Goal: Feedback & Contribution: Leave review/rating

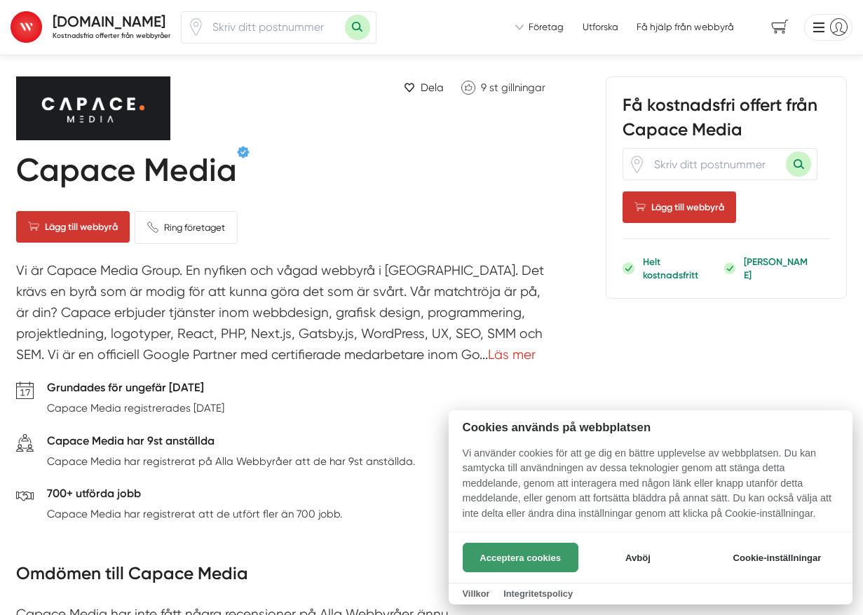
click at [488, 563] on button "Acceptera cookies" at bounding box center [521, 557] width 116 height 29
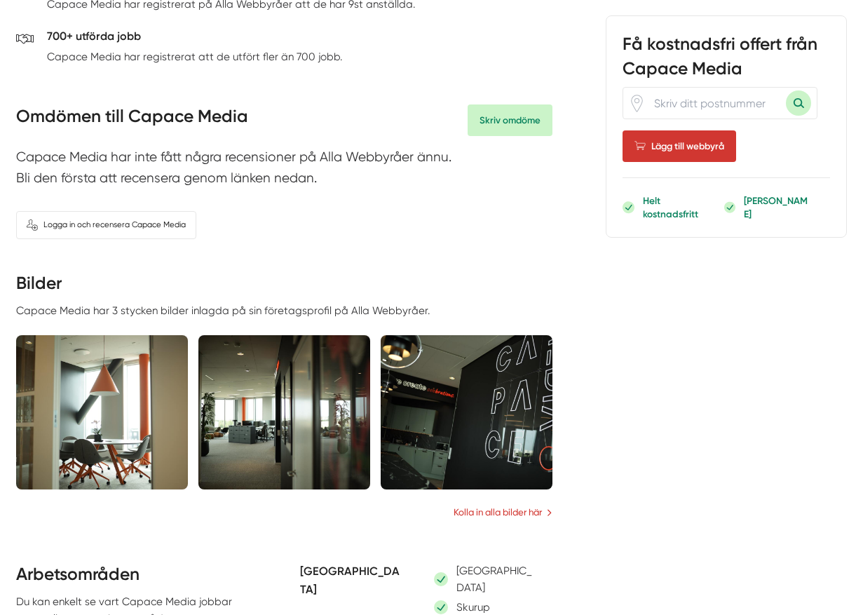
scroll to position [453, 0]
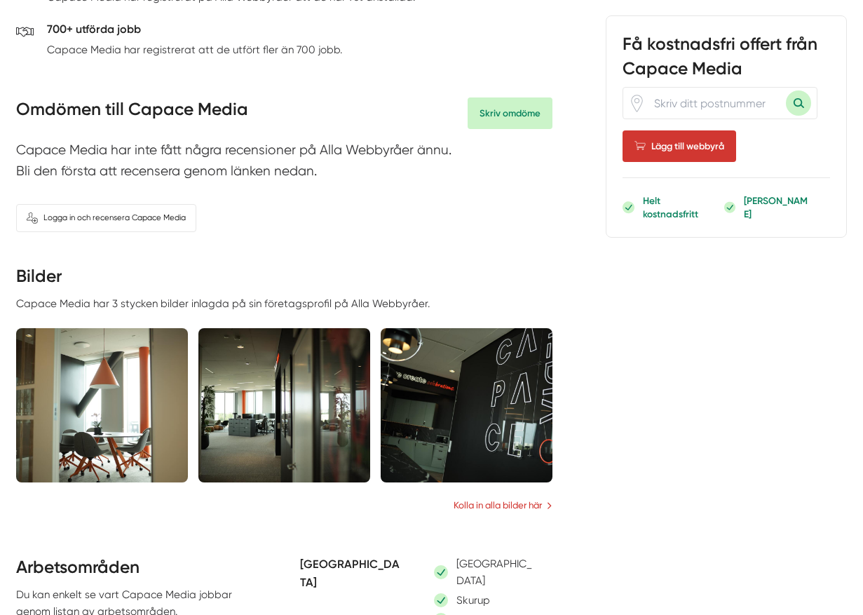
click at [62, 363] on img at bounding box center [102, 405] width 172 height 154
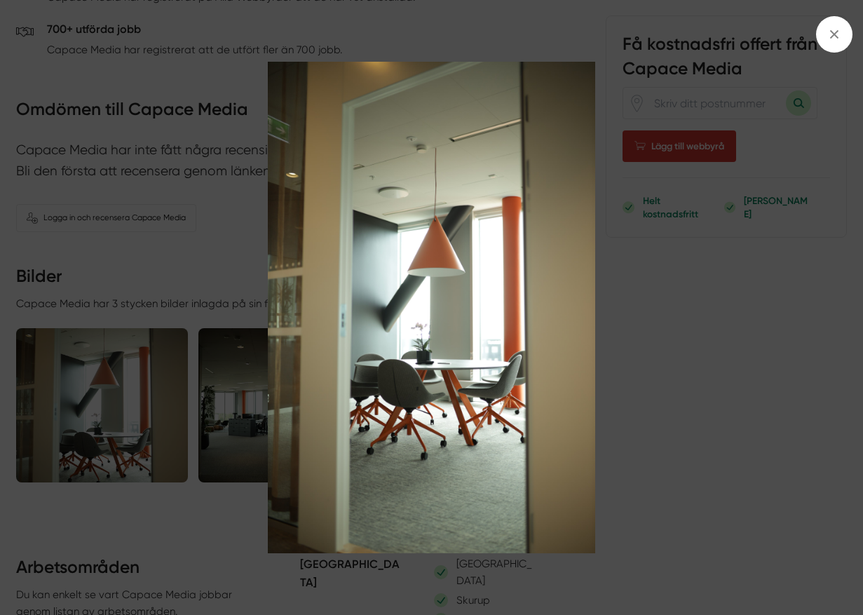
scroll to position [463, 1]
click at [652, 347] on img at bounding box center [432, 308] width 770 height 492
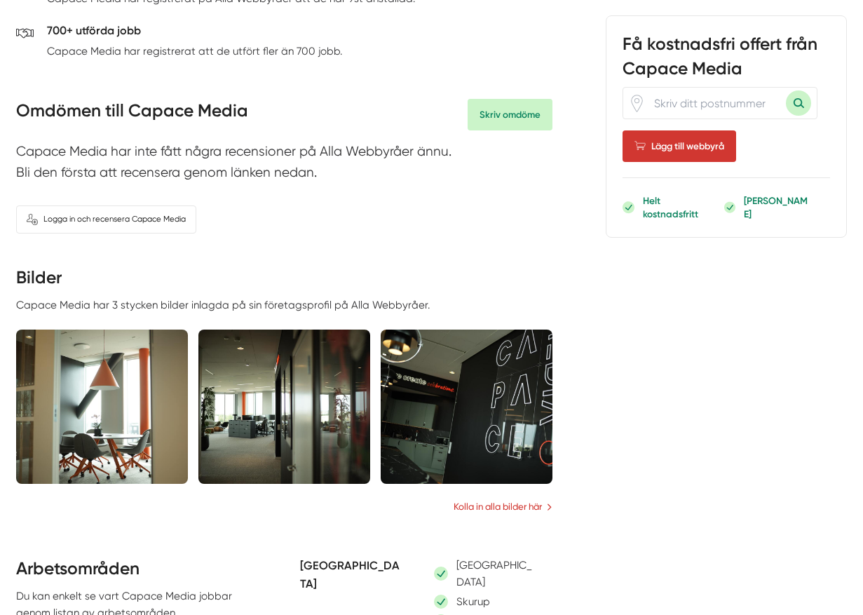
click at [328, 395] on img at bounding box center [284, 407] width 172 height 154
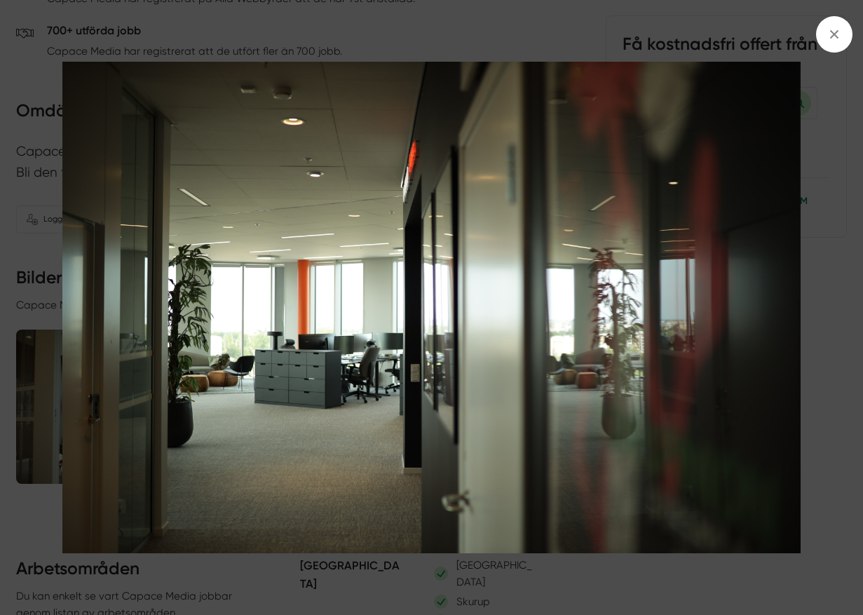
click at [829, 342] on div at bounding box center [431, 307] width 863 height 615
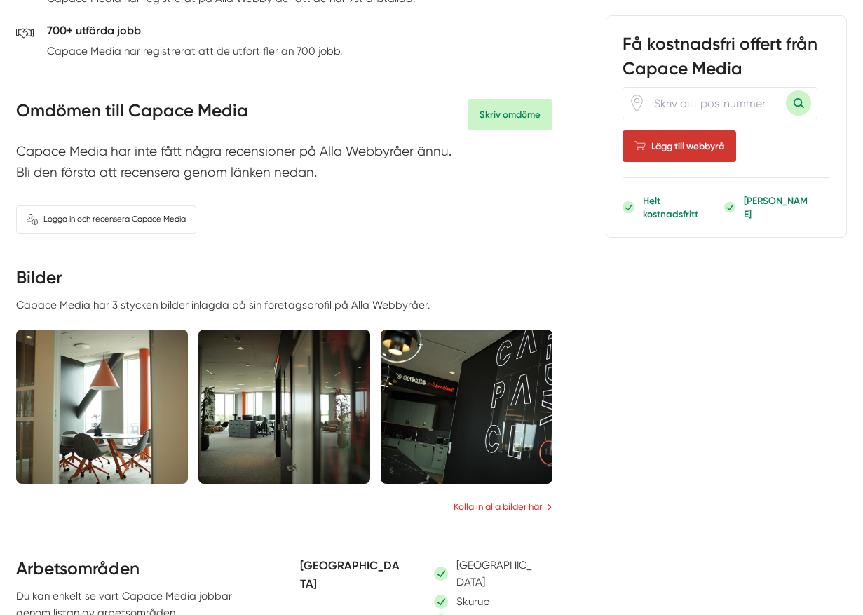
click at [518, 397] on img at bounding box center [467, 407] width 172 height 154
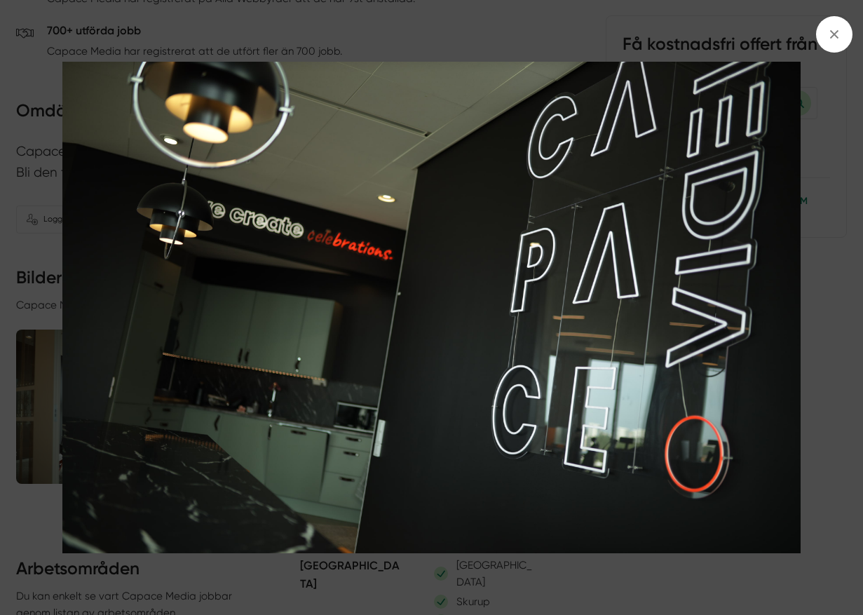
click at [823, 325] on div at bounding box center [431, 307] width 863 height 615
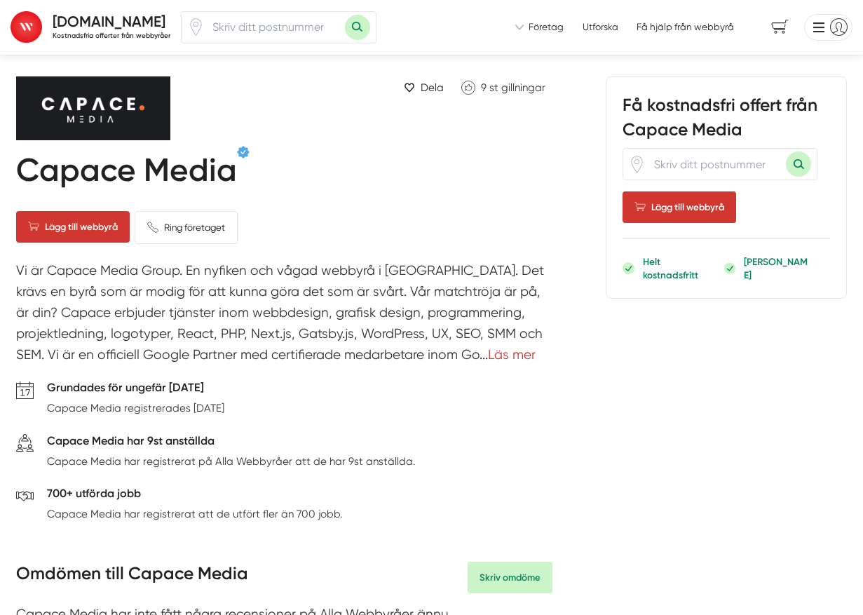
scroll to position [0, 0]
click at [471, 87] on icon "Klicka för att gilla Capace Media" at bounding box center [469, 88] width 14 height 14
click at [236, 22] on input "number" at bounding box center [275, 27] width 140 height 31
type input "21123"
click at [359, 27] on button "Sök med postnummer" at bounding box center [357, 27] width 25 height 25
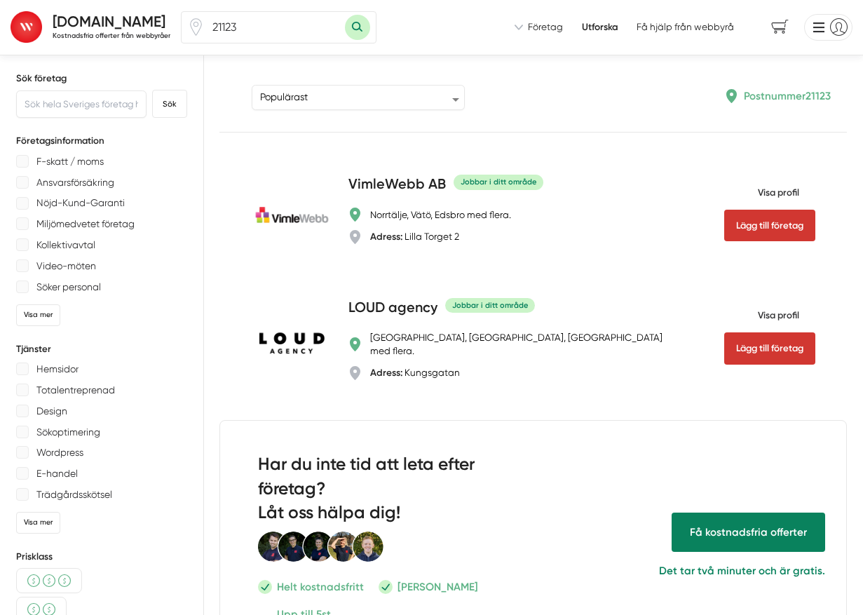
click at [267, 25] on input "21123" at bounding box center [275, 27] width 140 height 31
type input "21113"
click at [359, 27] on button "Sök med postnummer" at bounding box center [357, 27] width 25 height 25
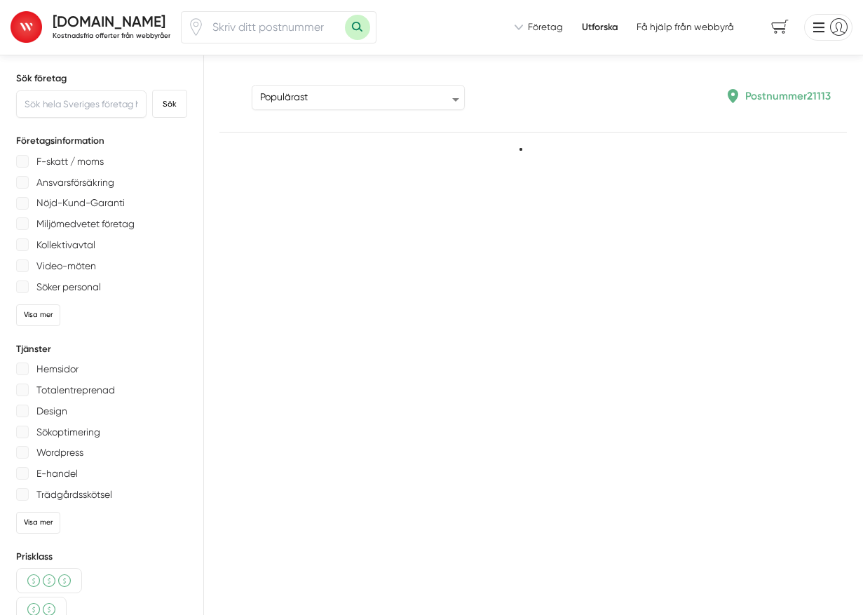
type input "21113"
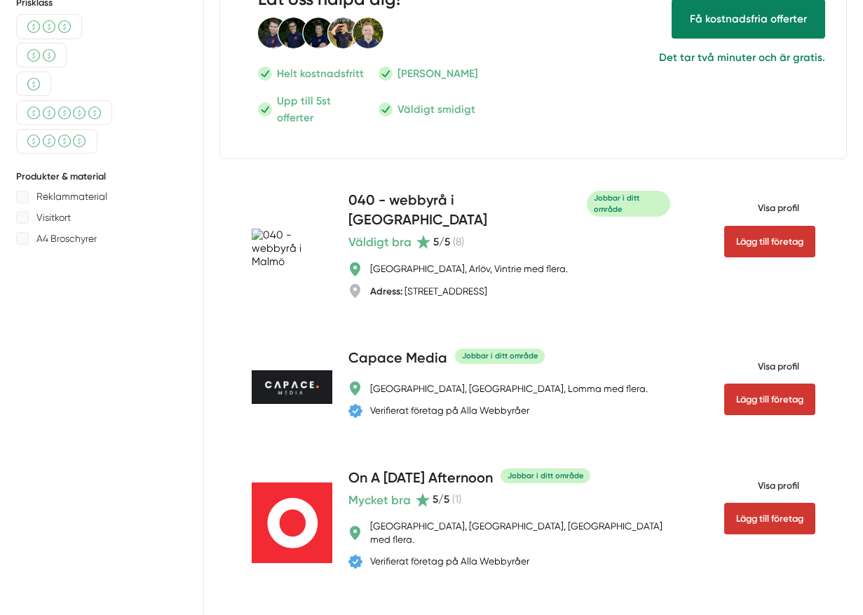
scroll to position [566, 0]
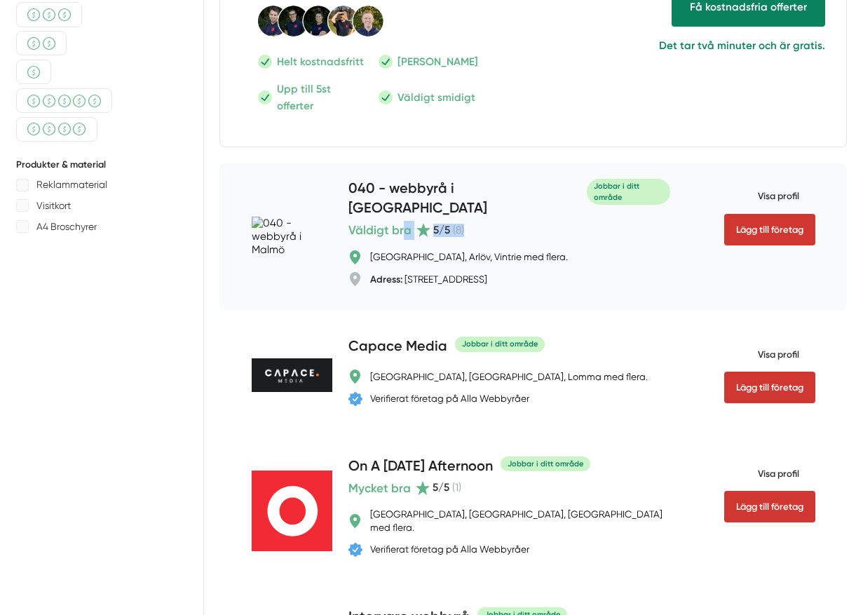
drag, startPoint x: 432, startPoint y: 168, endPoint x: 548, endPoint y: 173, distance: 115.8
click at [548, 221] on div "Väldigt bra 5 /5 ( 8 )" at bounding box center [510, 230] width 322 height 19
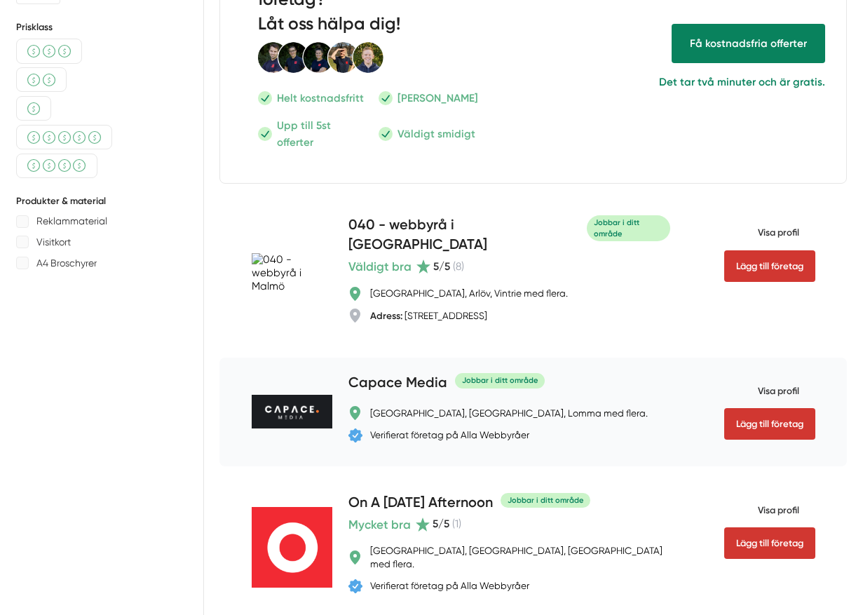
scroll to position [530, 0]
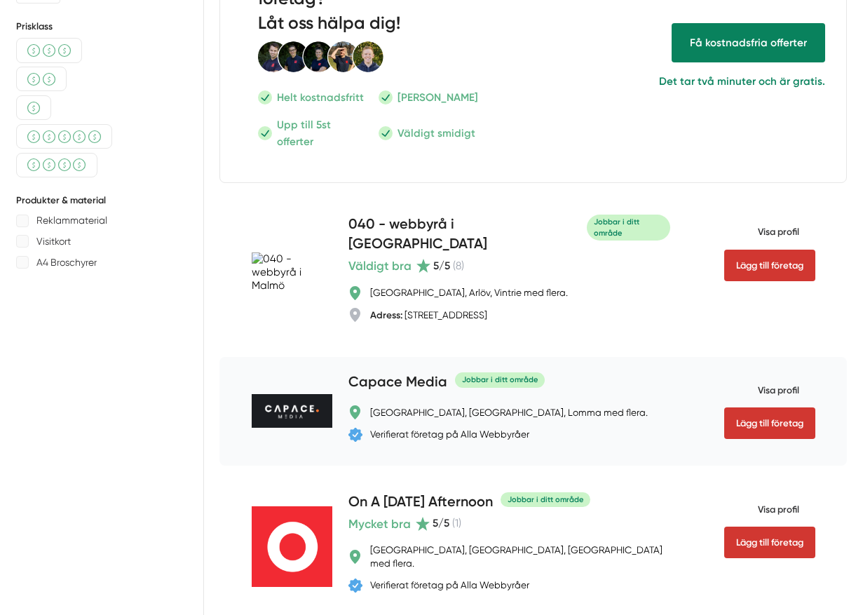
click at [786, 372] on span "Visa profil" at bounding box center [762, 389] width 75 height 34
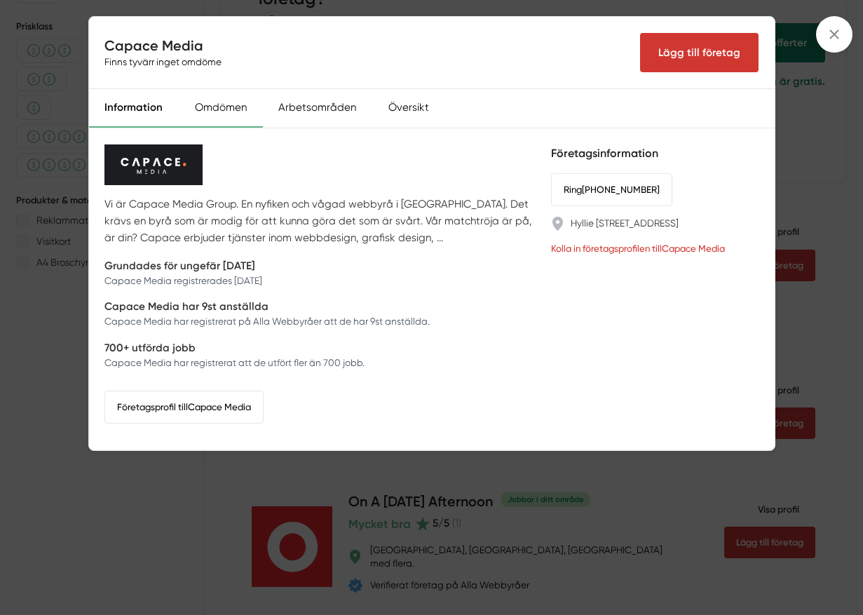
click at [224, 113] on div "Omdömen" at bounding box center [221, 108] width 84 height 39
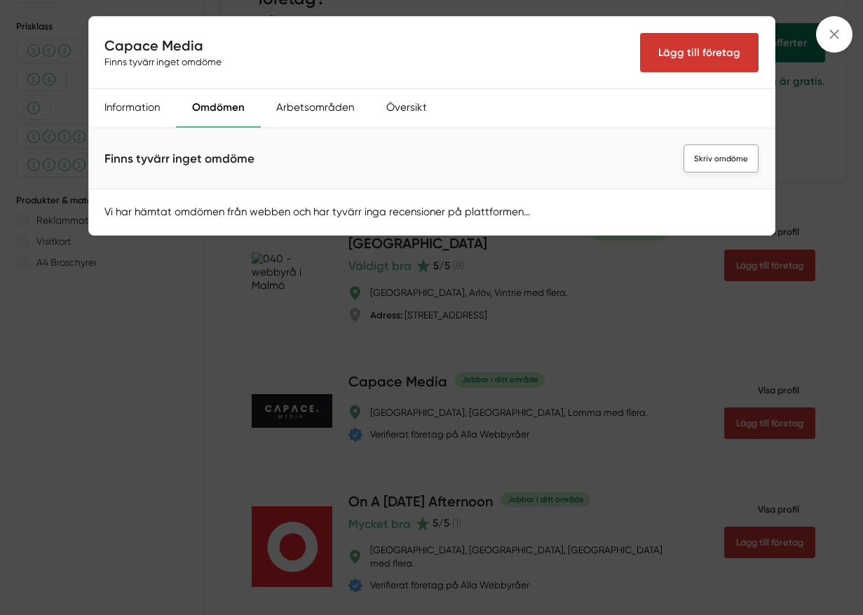
drag, startPoint x: 720, startPoint y: 154, endPoint x: 704, endPoint y: 153, distance: 15.4
click at [720, 154] on link "Skriv omdöme" at bounding box center [721, 158] width 75 height 28
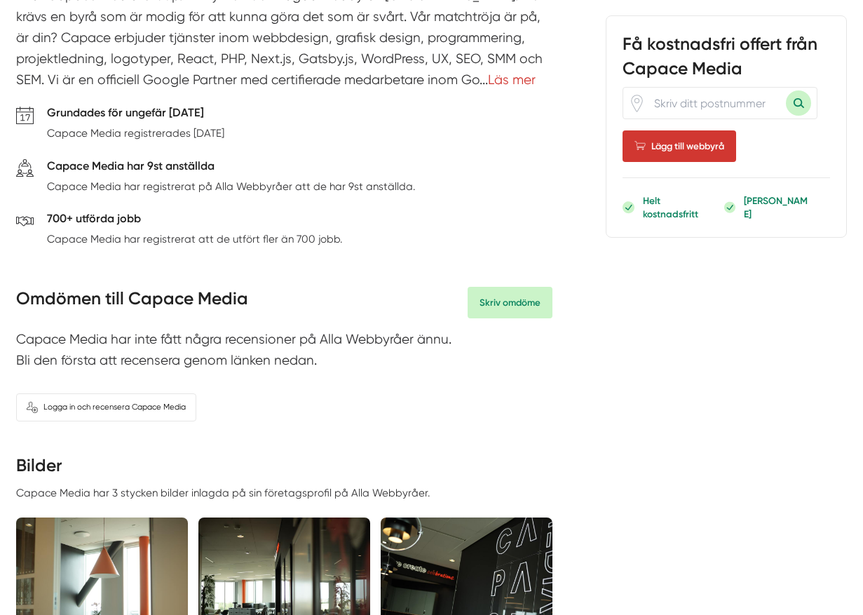
scroll to position [291, 0]
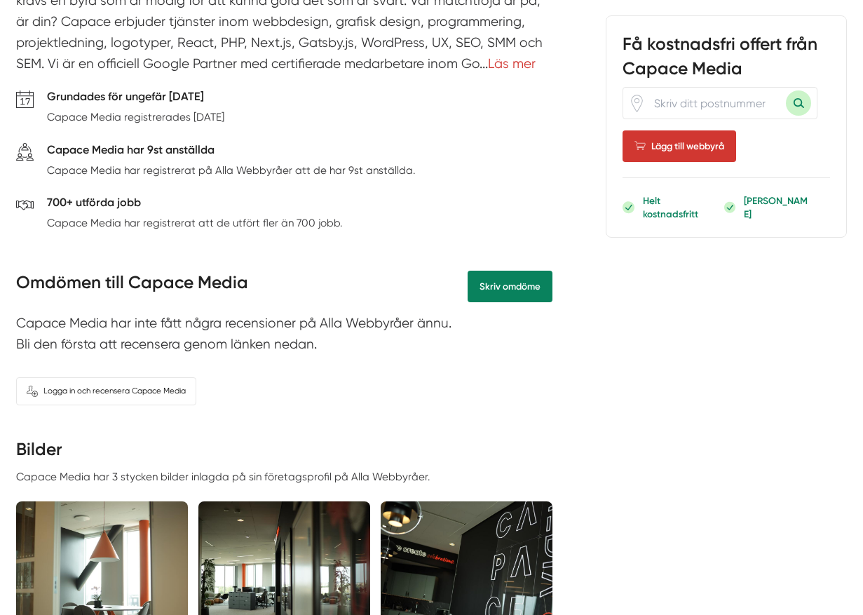
click at [517, 288] on link "Skriv omdöme" at bounding box center [510, 287] width 85 height 32
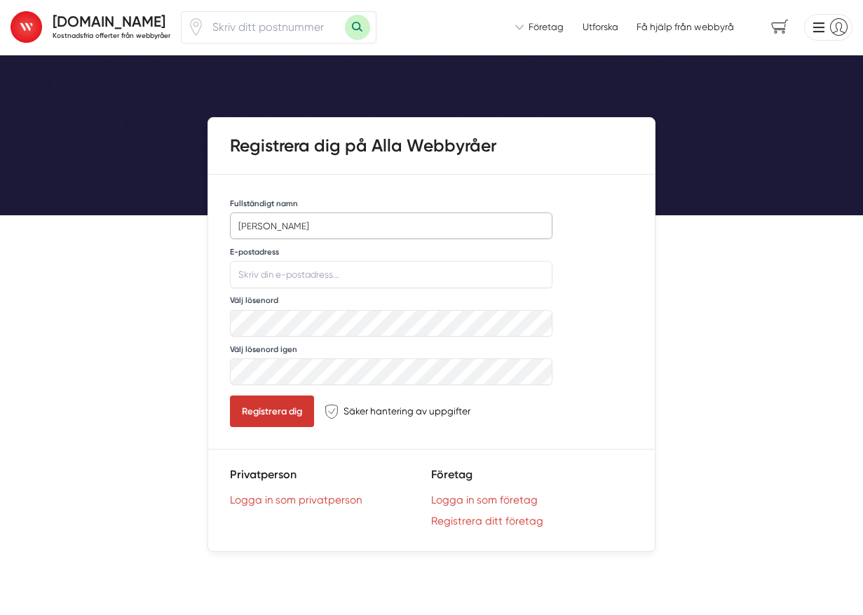
type input "Leif Pedersen"
click at [147, 297] on div "AllaWebbyråer.se Kostnadsfria offerter från webbyråer Vi introducerar dig till …" at bounding box center [431, 619] width 863 height 1239
click at [736, 230] on div "AllaWebbyråer.se Kostnadsfria offerter från webbyråer Vi introducerar dig till …" at bounding box center [431, 619] width 863 height 1239
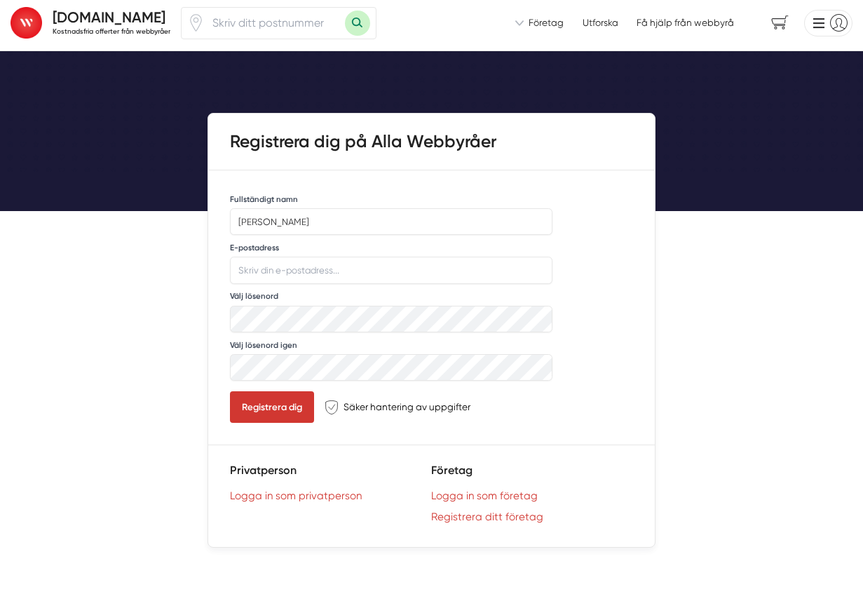
drag, startPoint x: 128, startPoint y: 220, endPoint x: 122, endPoint y: 194, distance: 26.6
click at [128, 220] on div "AllaWebbyråer.se Kostnadsfria offerter från webbyråer Vi introducerar dig till …" at bounding box center [431, 615] width 863 height 1239
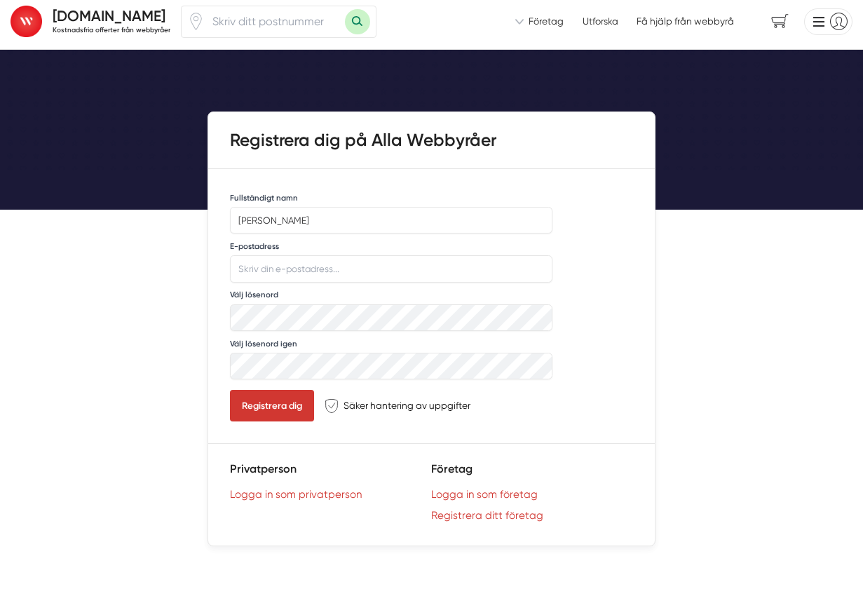
click at [59, 4] on div "AllaWebbyråer.se Kostnadsfria offerter från webbyråer" at bounding box center [106, 21] width 128 height 39
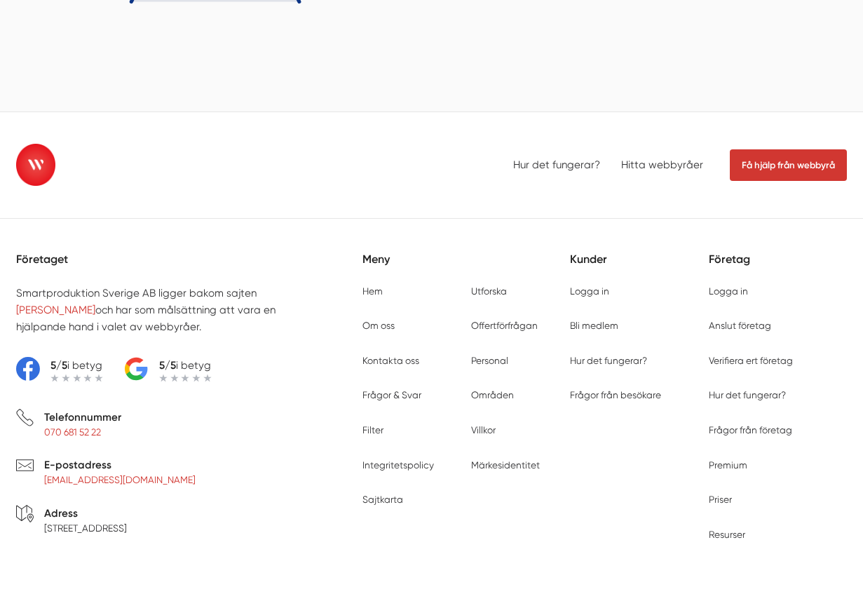
scroll to position [4521, 0]
